Goal: Task Accomplishment & Management: Complete application form

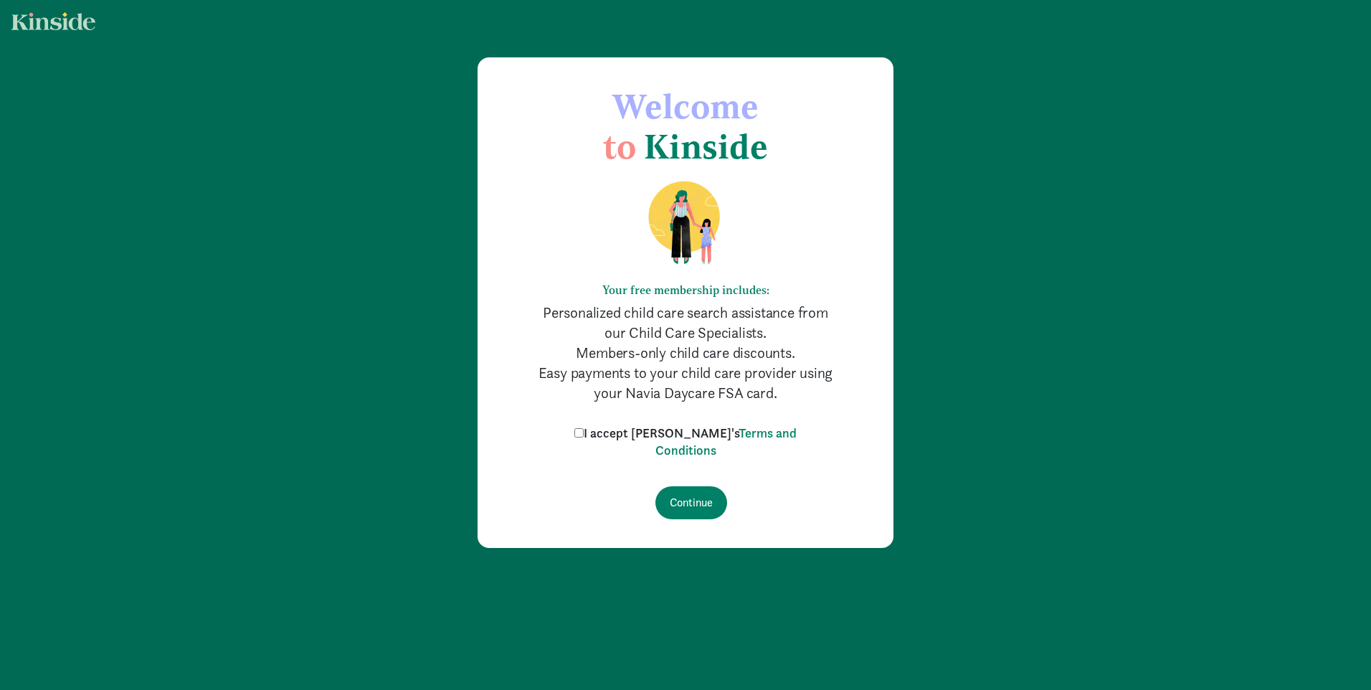
click at [600, 433] on label "I accept [PERSON_NAME]'s Terms and Conditions" at bounding box center [686, 442] width 230 height 34
click at [584, 433] on input "I accept [PERSON_NAME]'s Terms and Conditions" at bounding box center [579, 432] width 9 height 9
checkbox input "true"
click at [704, 501] on input "Continue" at bounding box center [692, 502] width 72 height 33
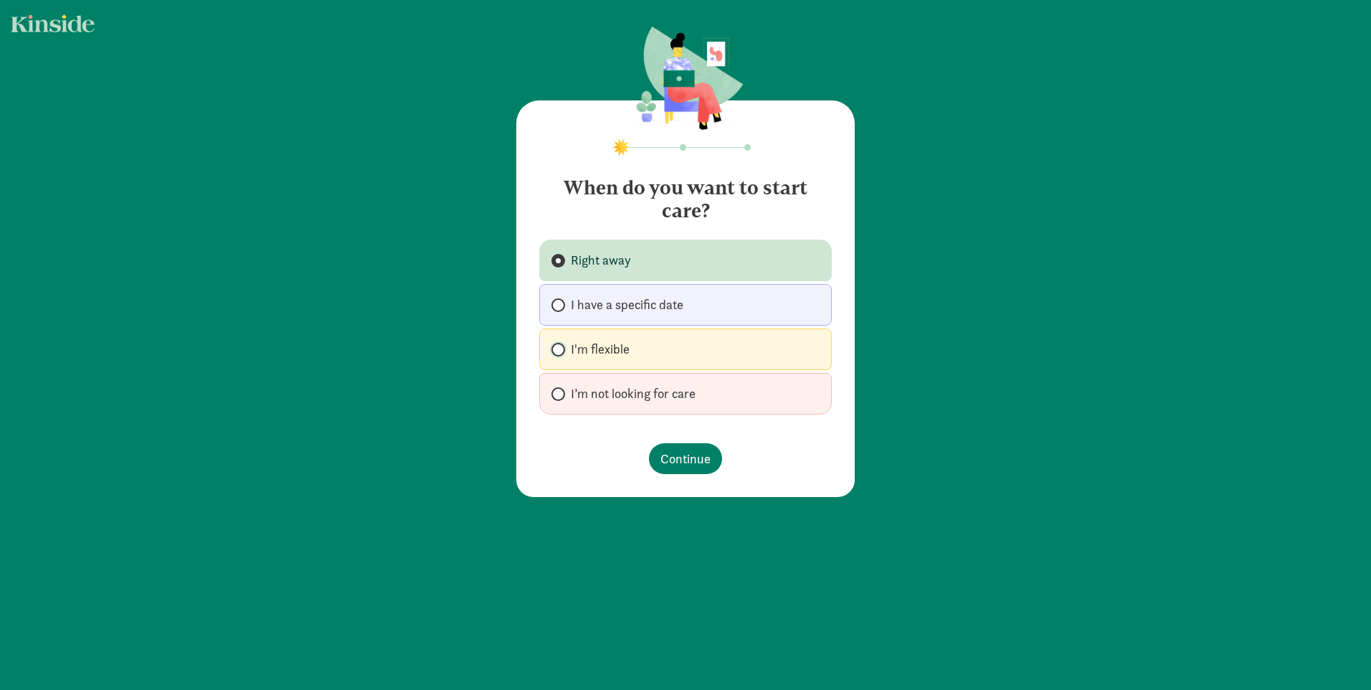
click at [552, 347] on input "I'm flexible" at bounding box center [556, 349] width 9 height 9
radio input "true"
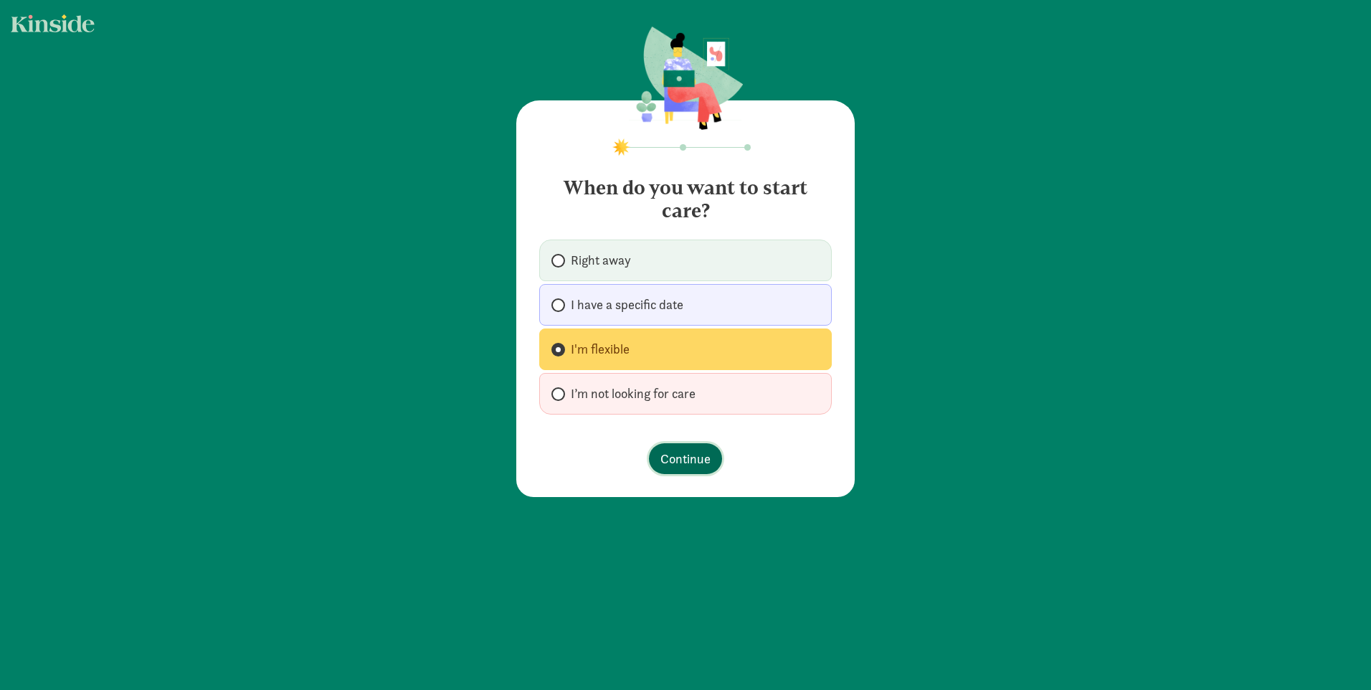
click at [681, 454] on span "Continue" at bounding box center [686, 458] width 50 height 19
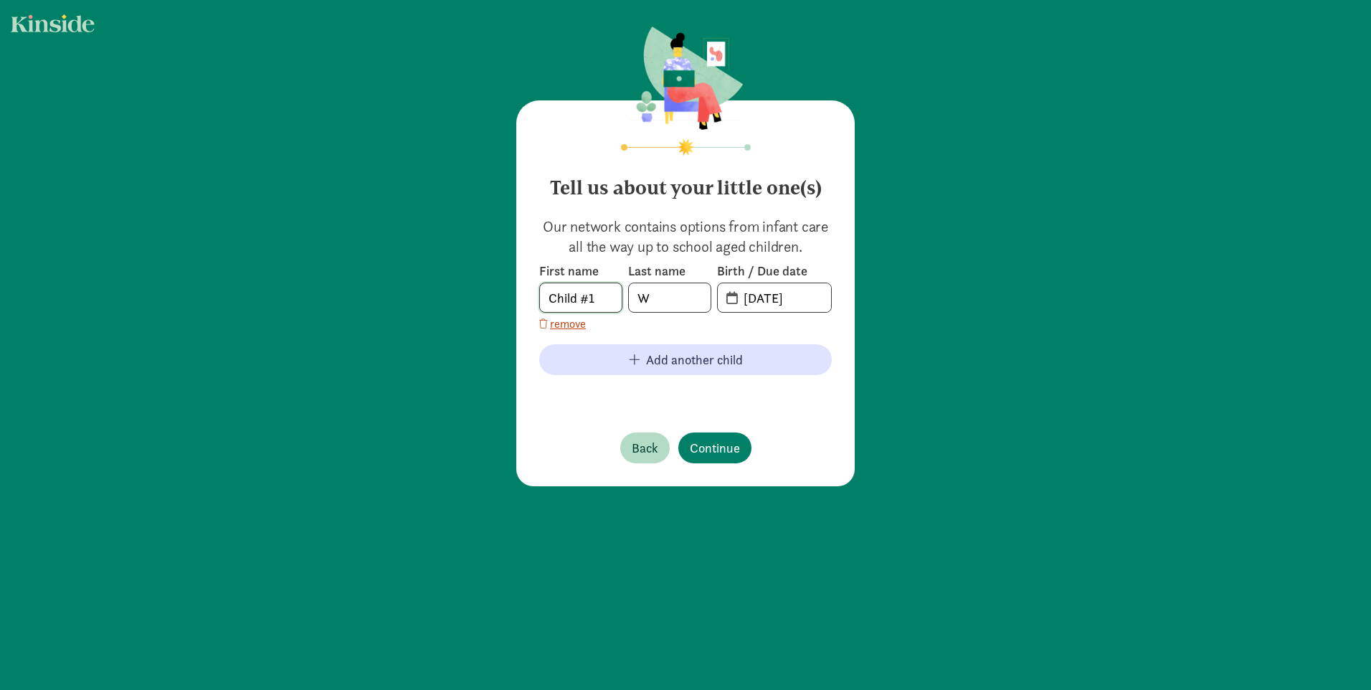
click at [587, 287] on input "Child #1" at bounding box center [581, 297] width 82 height 29
click at [578, 301] on input "Child #1" at bounding box center [581, 297] width 82 height 29
drag, startPoint x: 608, startPoint y: 301, endPoint x: 488, endPoint y: 303, distance: 119.8
click at [488, 303] on div "Tell us about your little one(s) Our network contains options from infant care …" at bounding box center [685, 257] width 1371 height 515
type input "[PERSON_NAME]"
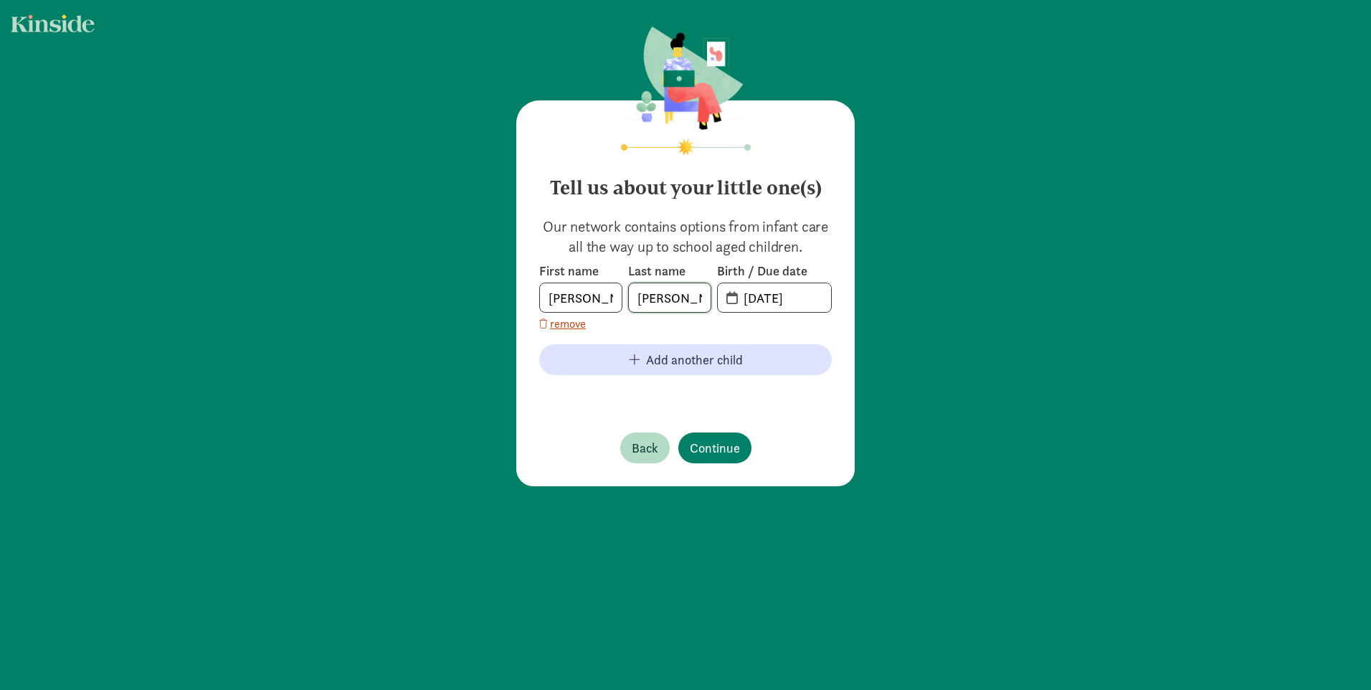
type input "[PERSON_NAME]"
type input "[DATE]"
click at [710, 440] on span "Continue" at bounding box center [715, 447] width 50 height 19
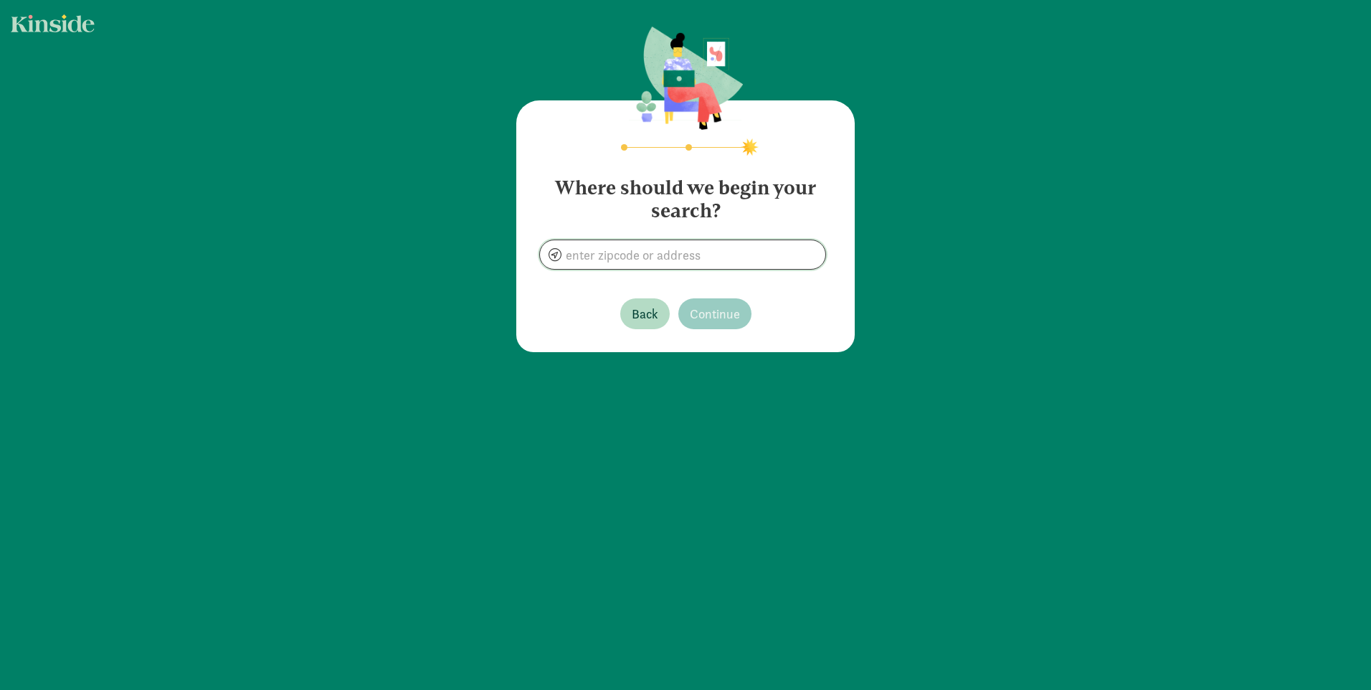
click at [707, 263] on input at bounding box center [682, 254] width 285 height 29
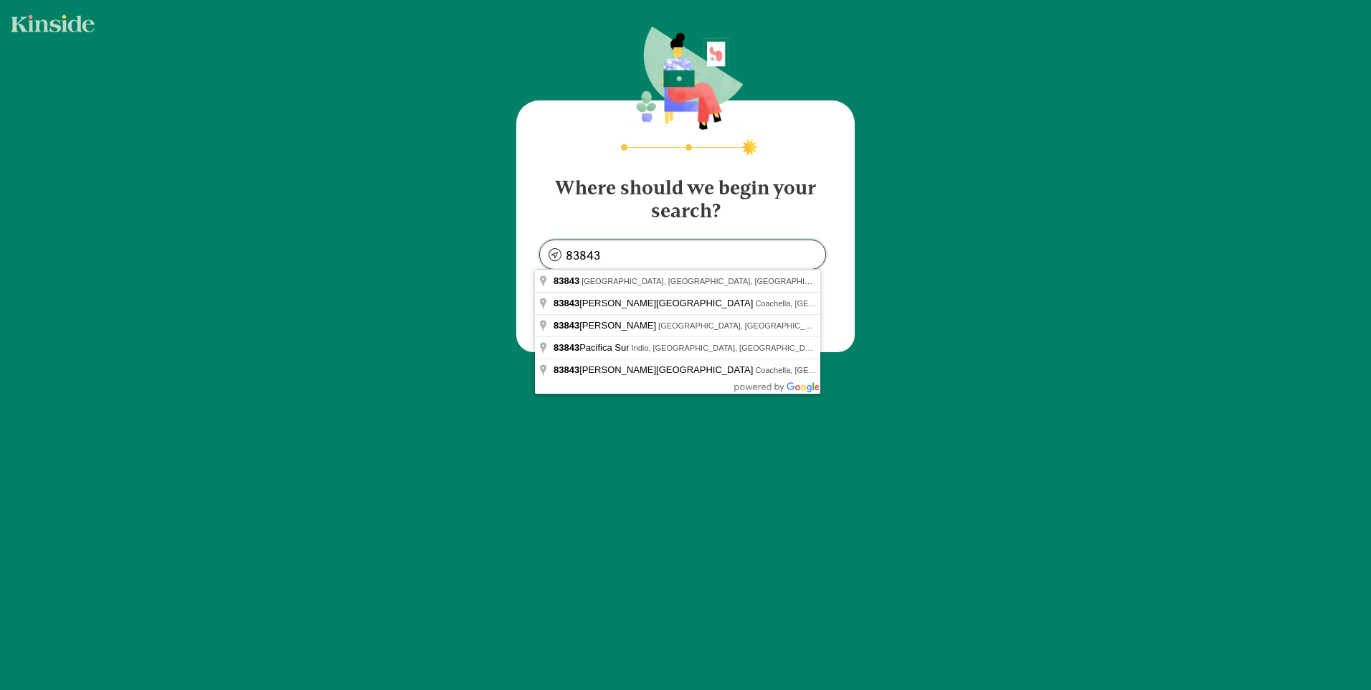
type input "[GEOGRAPHIC_DATA], ID 83843, [GEOGRAPHIC_DATA]"
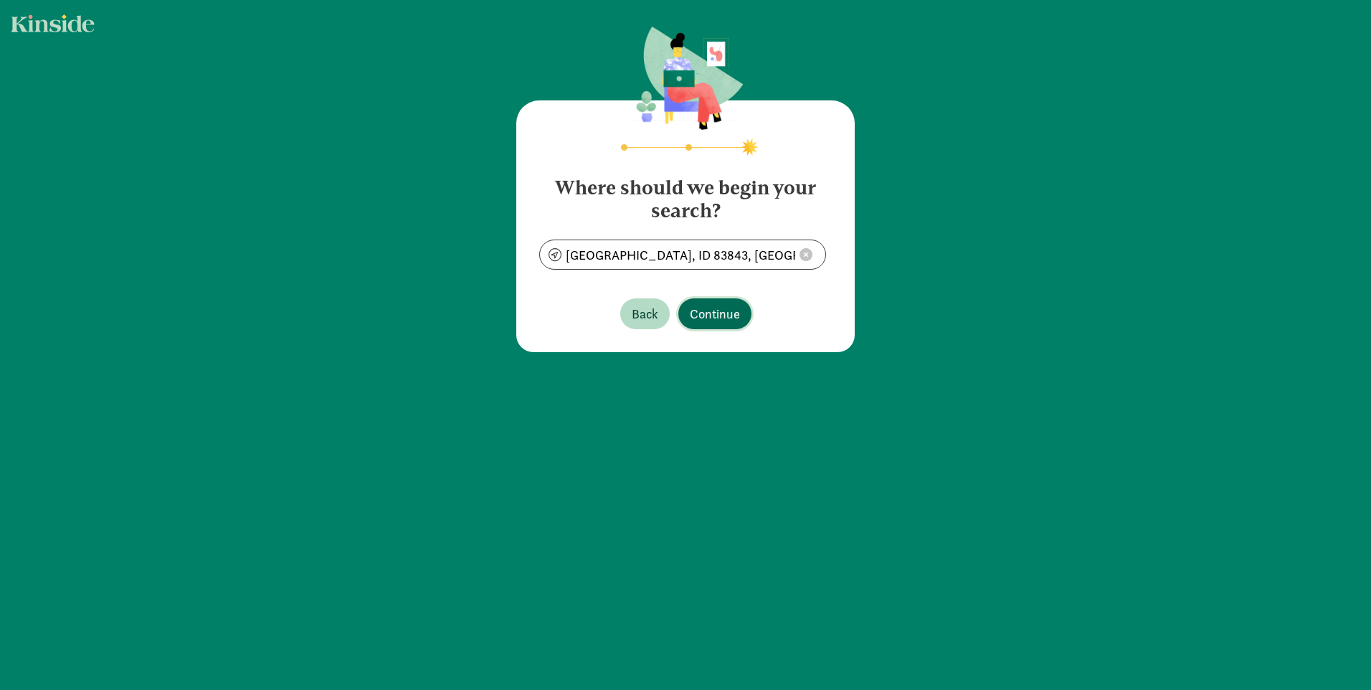
click at [708, 309] on span "Continue" at bounding box center [715, 313] width 50 height 19
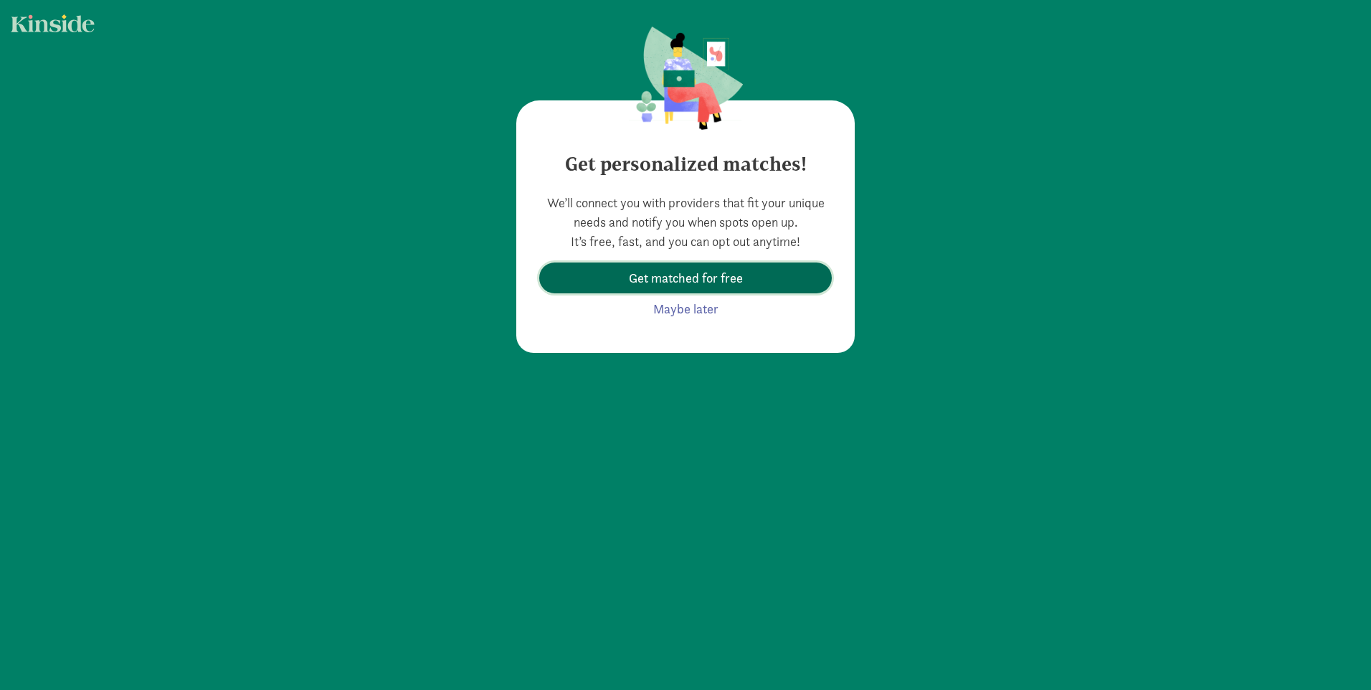
click at [752, 270] on span "Get matched for free" at bounding box center [686, 277] width 270 height 19
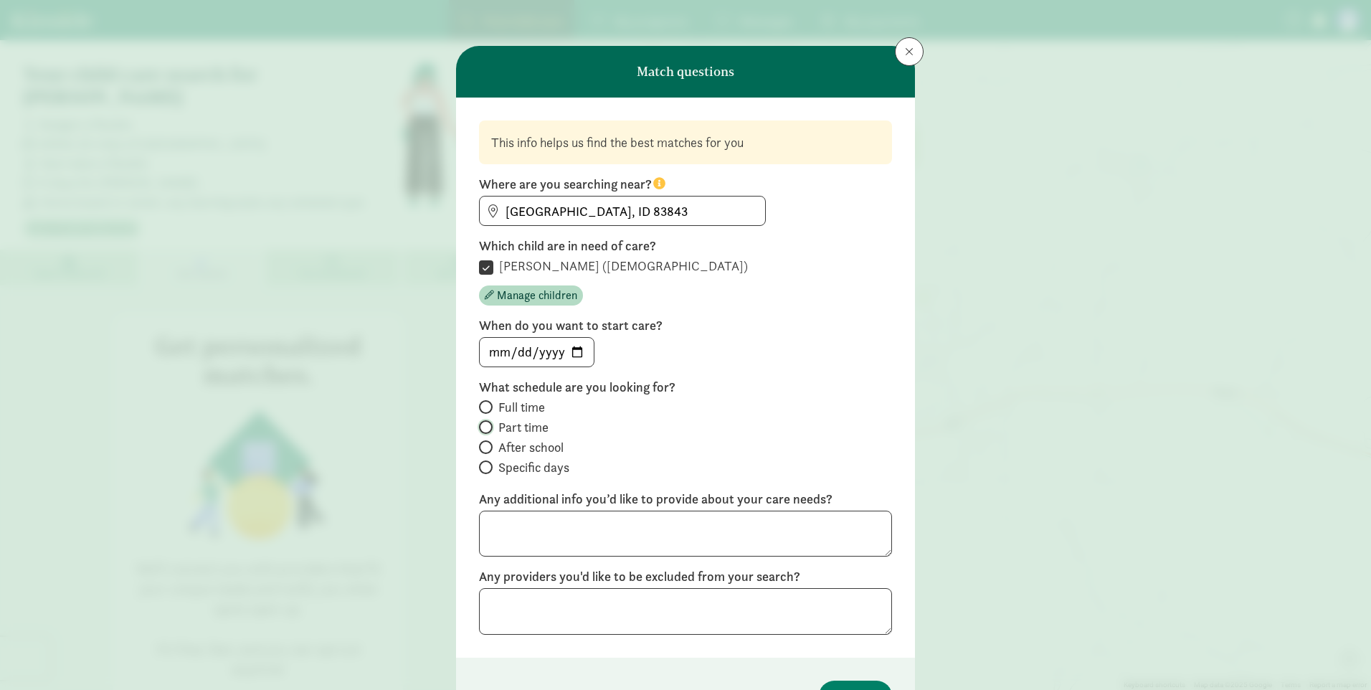
click at [481, 426] on input "Part time" at bounding box center [483, 426] width 9 height 9
radio input "true"
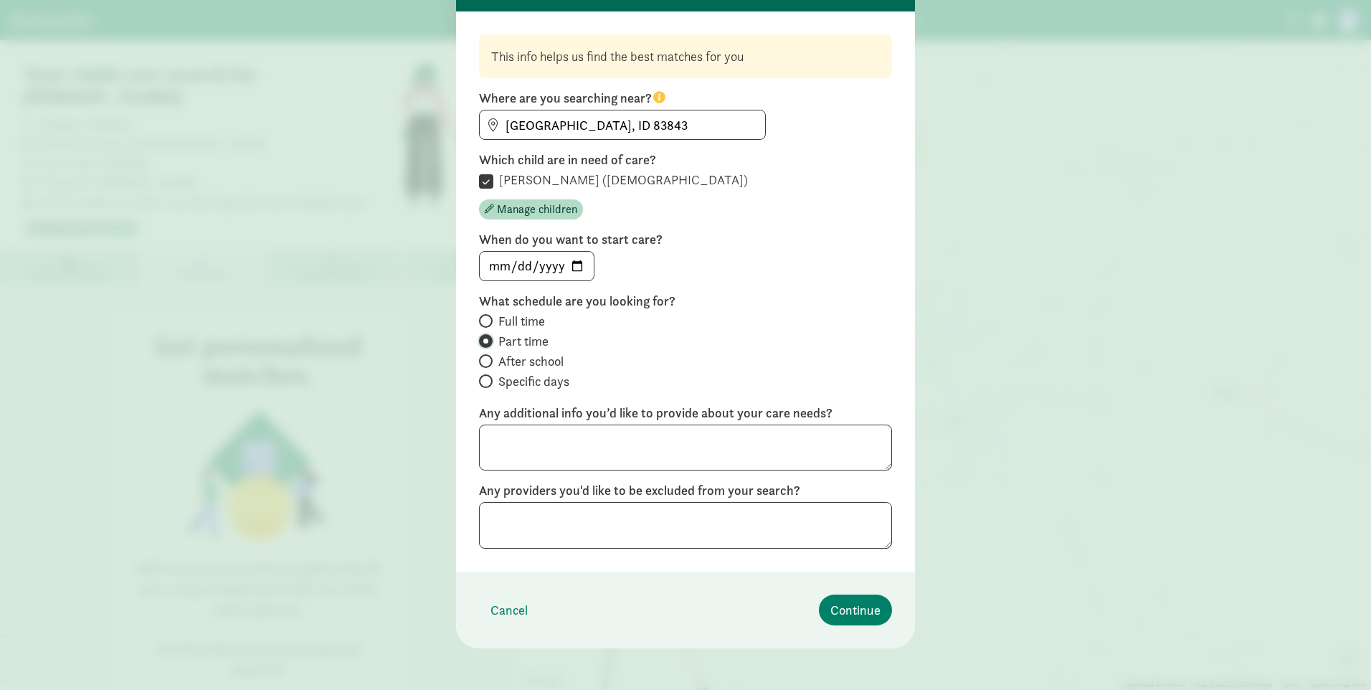
scroll to position [90, 0]
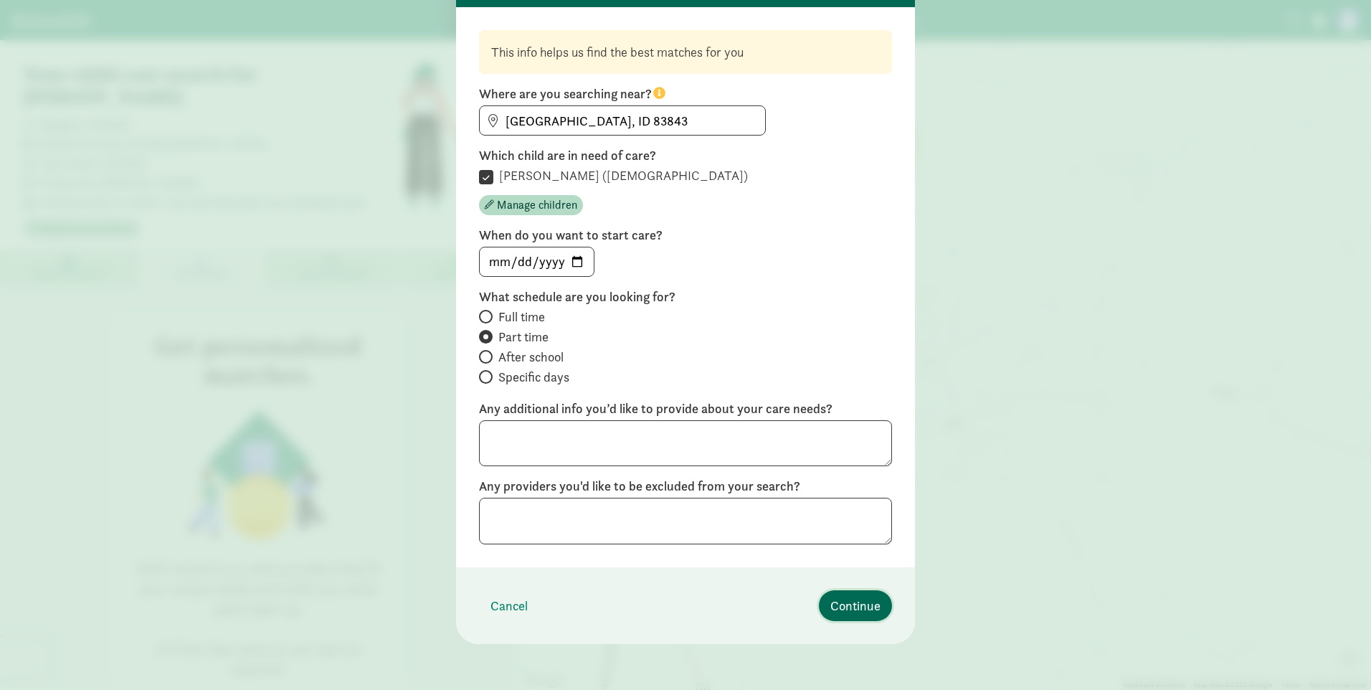
click at [863, 593] on button "Continue" at bounding box center [855, 605] width 73 height 31
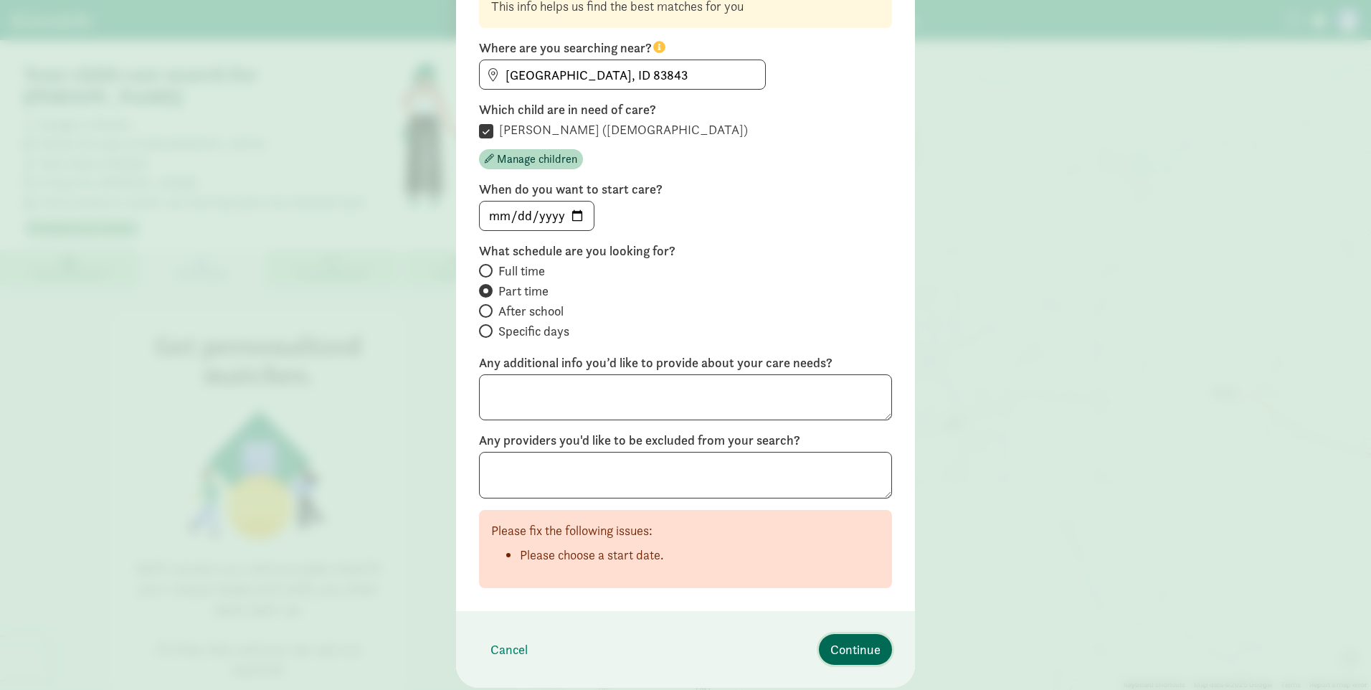
scroll to position [180, 0]
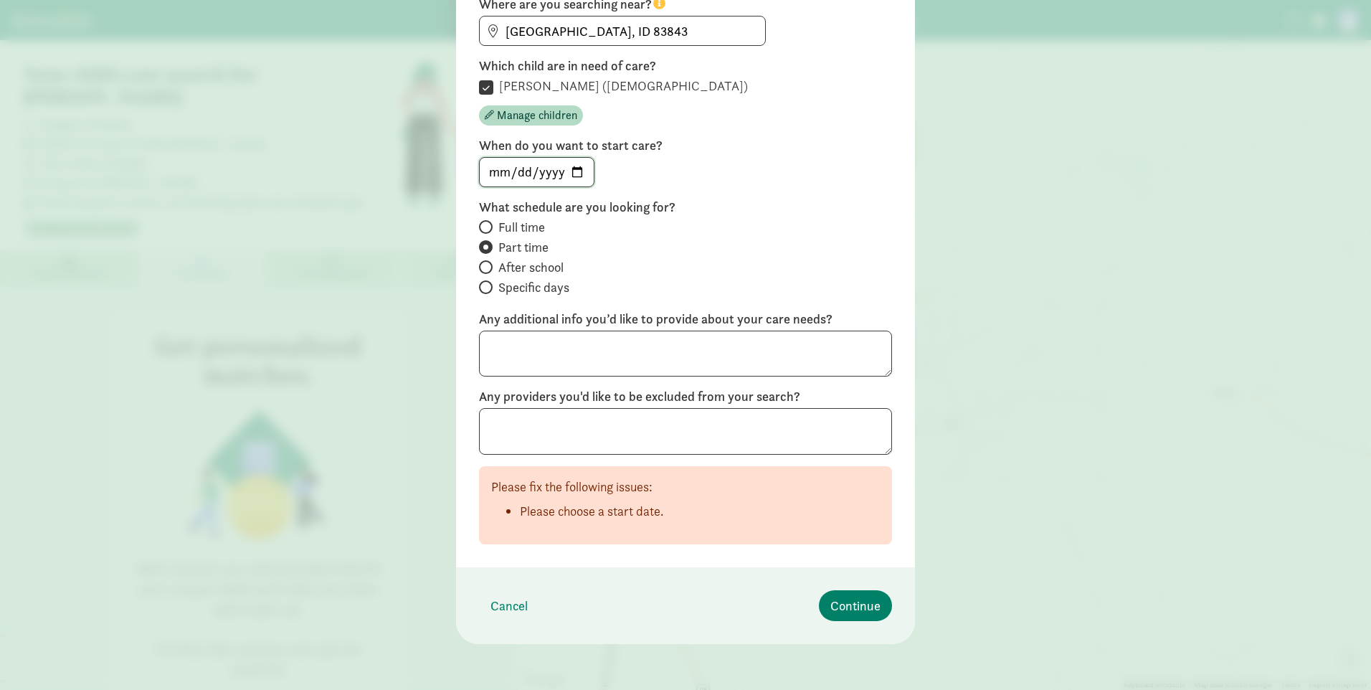
click at [579, 167] on input "date" at bounding box center [537, 172] width 114 height 29
type input "[DATE]"
click at [870, 620] on button "Continue" at bounding box center [855, 605] width 73 height 31
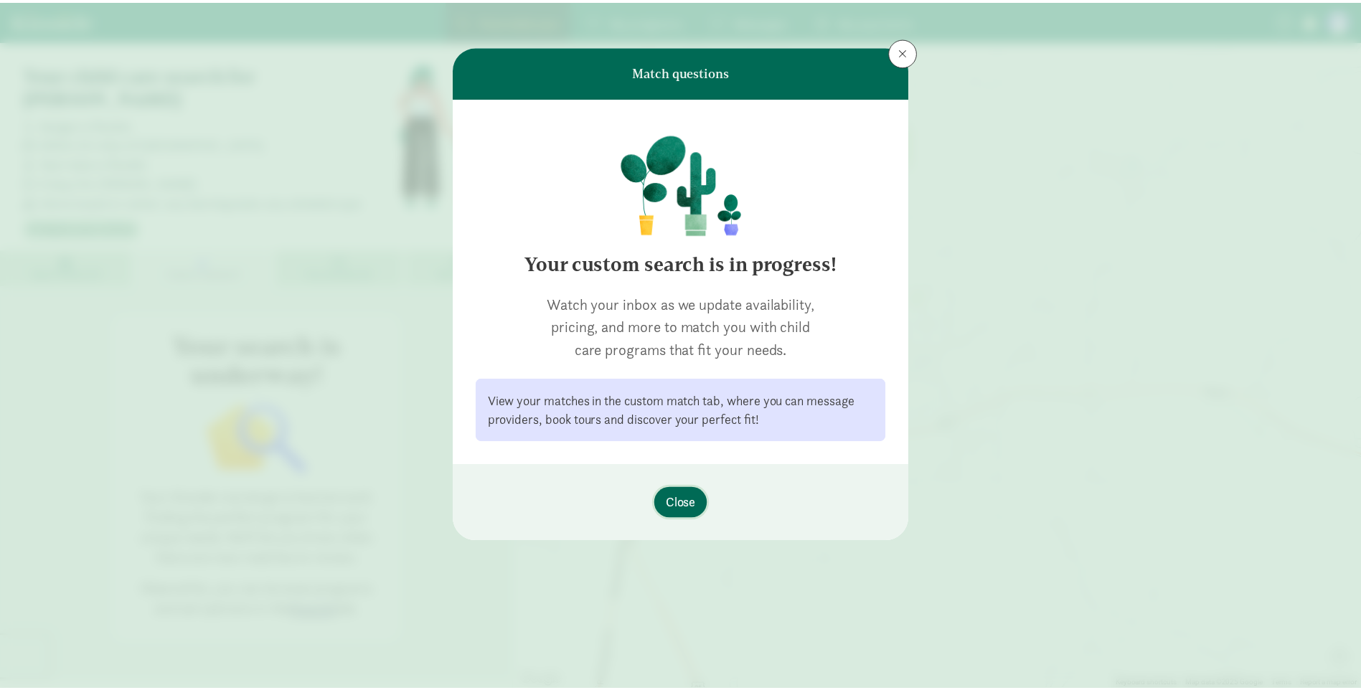
scroll to position [0, 0]
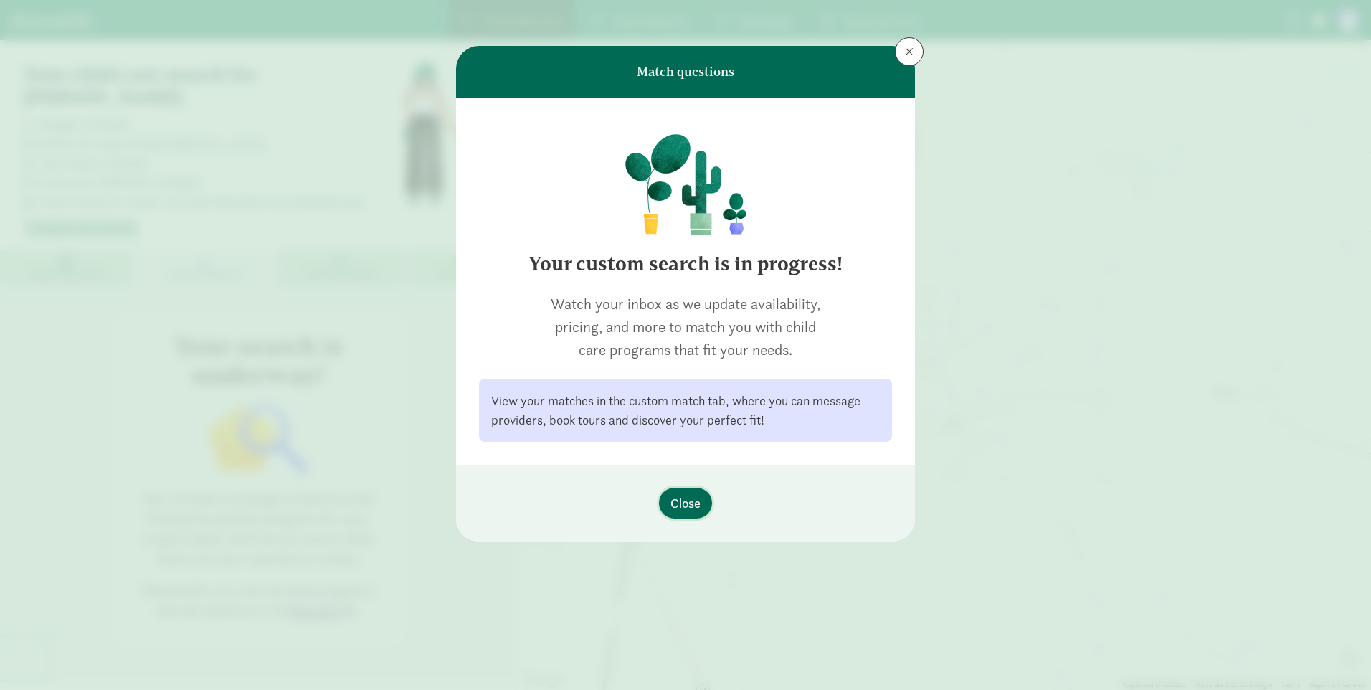
click at [686, 499] on span "Close" at bounding box center [686, 503] width 30 height 19
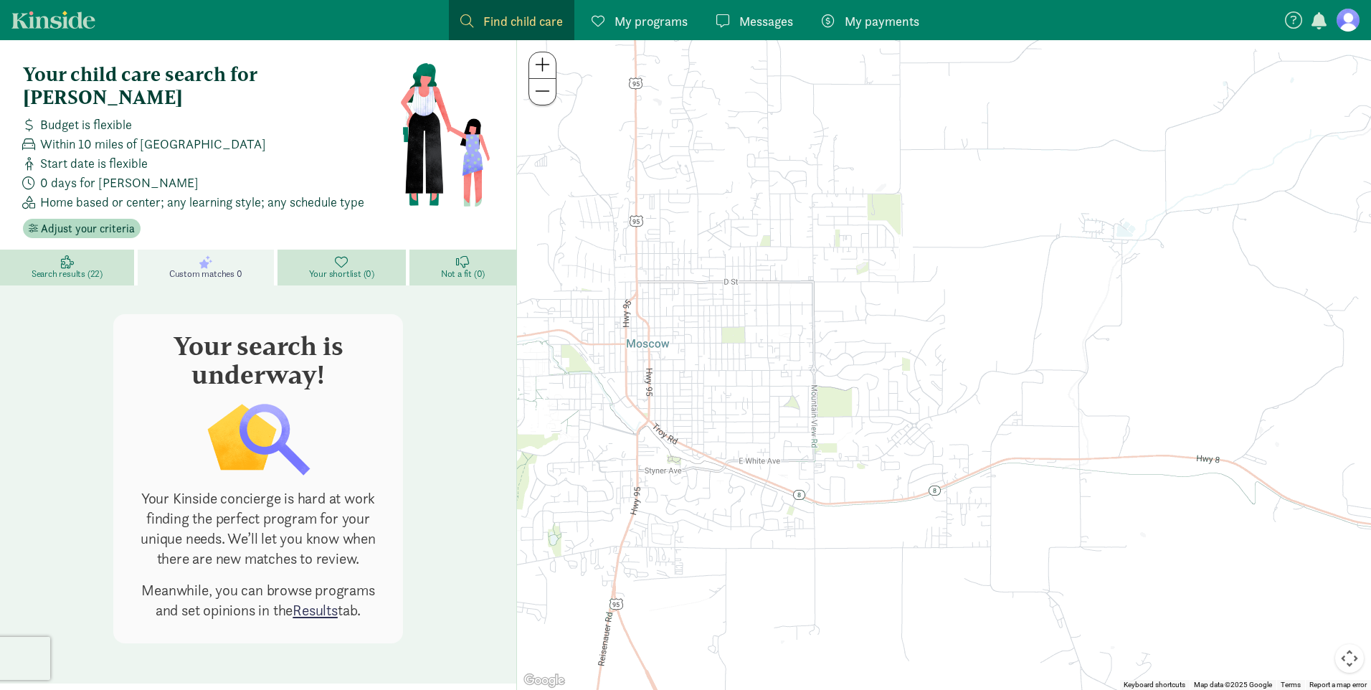
drag, startPoint x: 831, startPoint y: 450, endPoint x: 587, endPoint y: 394, distance: 250.4
click at [556, 412] on div at bounding box center [944, 365] width 854 height 650
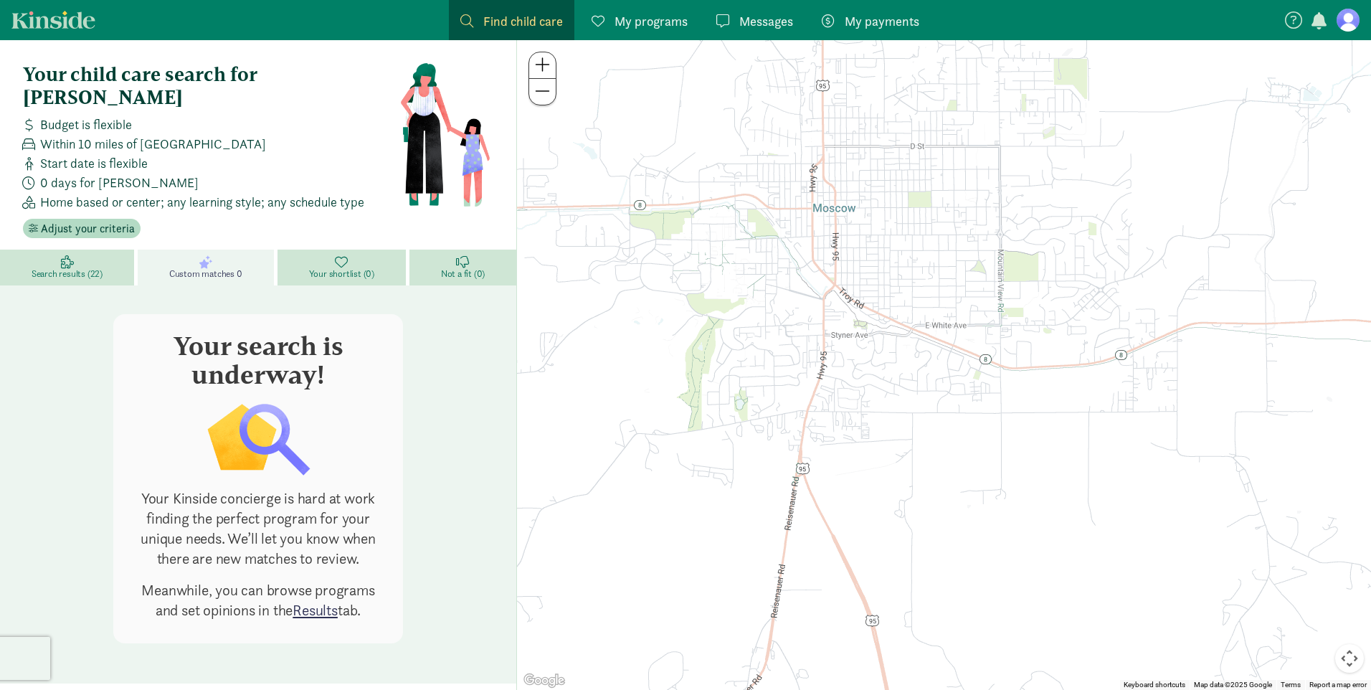
click at [587, 394] on div at bounding box center [944, 365] width 854 height 650
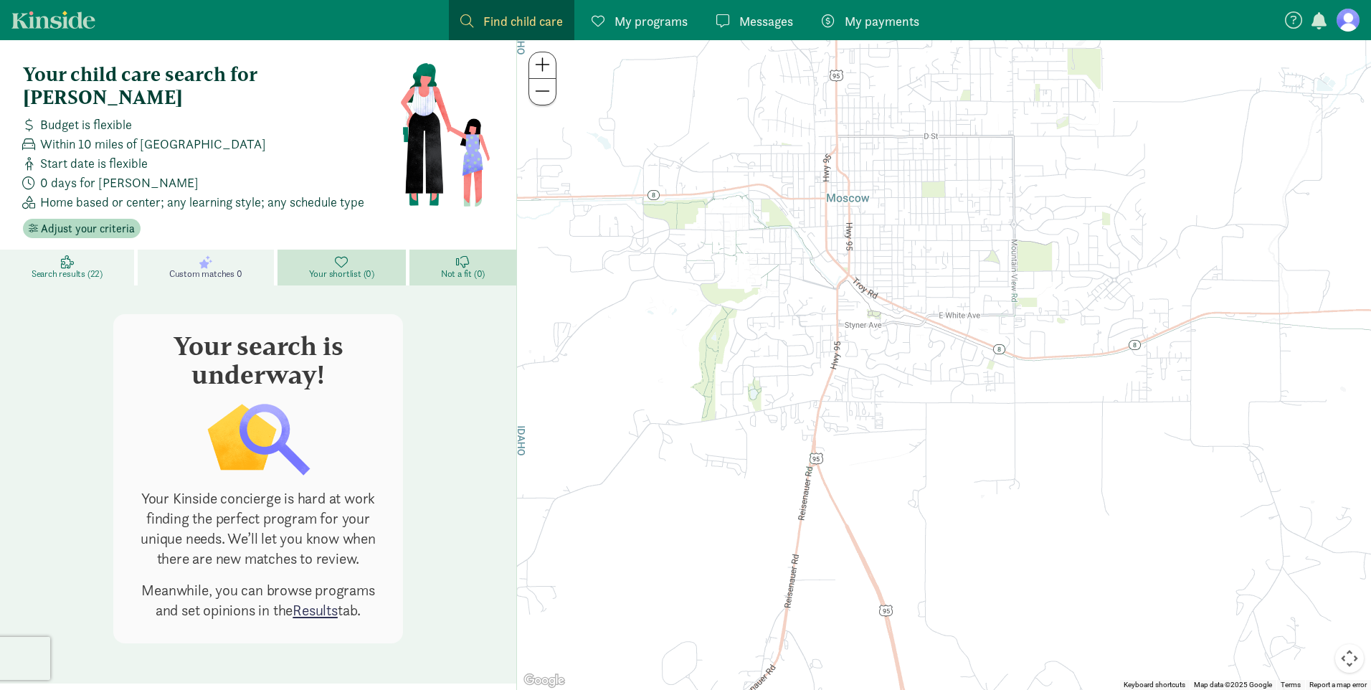
click at [81, 250] on link "Search results (22)" at bounding box center [69, 268] width 138 height 36
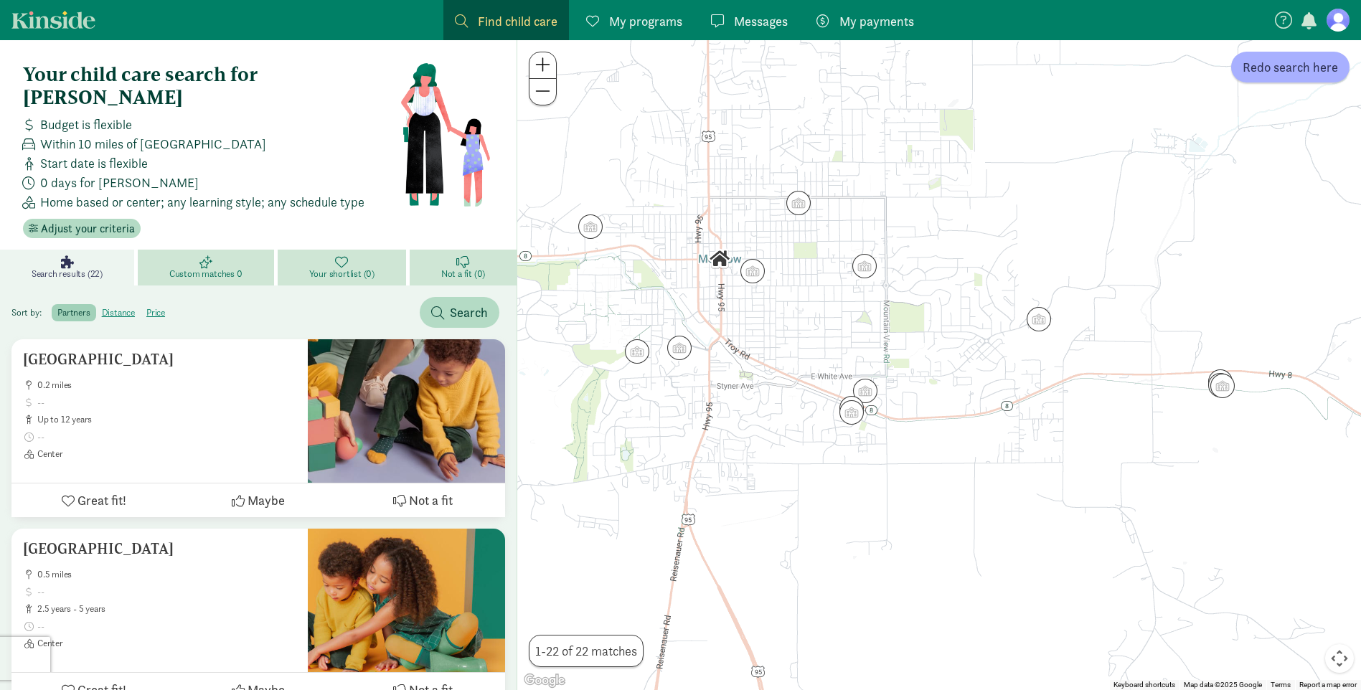
drag, startPoint x: 892, startPoint y: 343, endPoint x: 864, endPoint y: 481, distance: 140.4
click at [864, 481] on div at bounding box center [939, 365] width 844 height 650
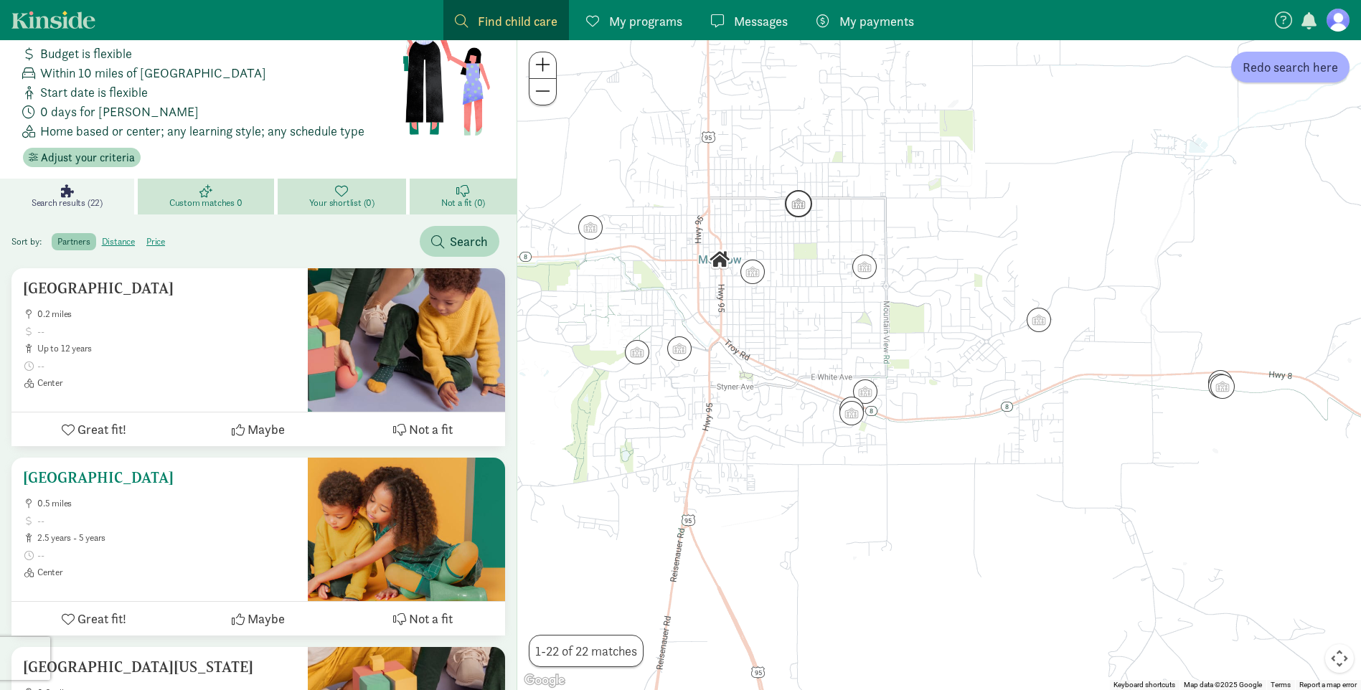
scroll to position [72, 0]
click at [119, 279] on h5 "[GEOGRAPHIC_DATA]" at bounding box center [159, 287] width 273 height 17
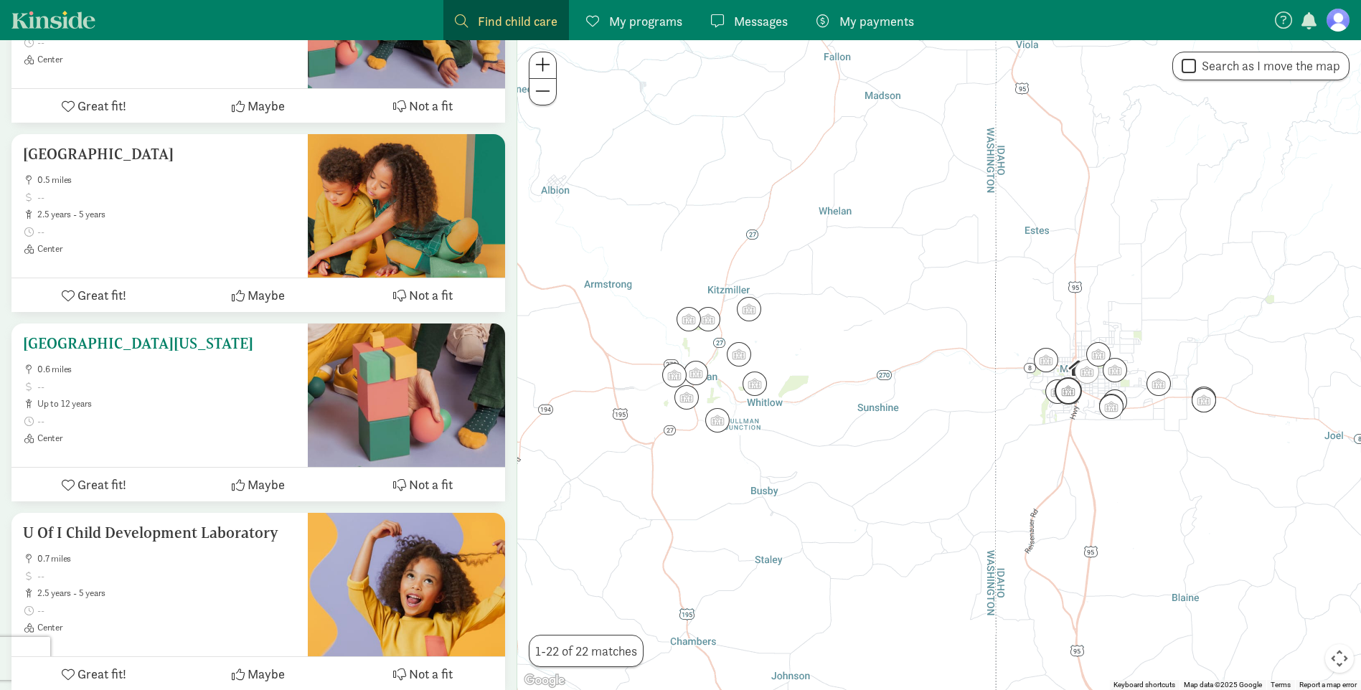
scroll to position [430, 0]
